Goal: Task Accomplishment & Management: Use online tool/utility

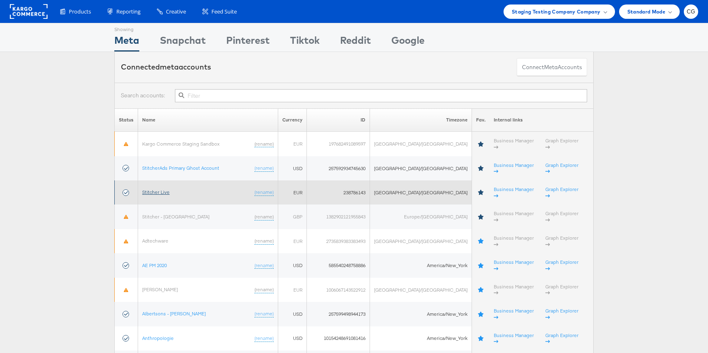
click at [165, 189] on link "Stitcher Live" at bounding box center [155, 192] width 27 height 6
